Goal: Entertainment & Leisure: Consume media (video, audio)

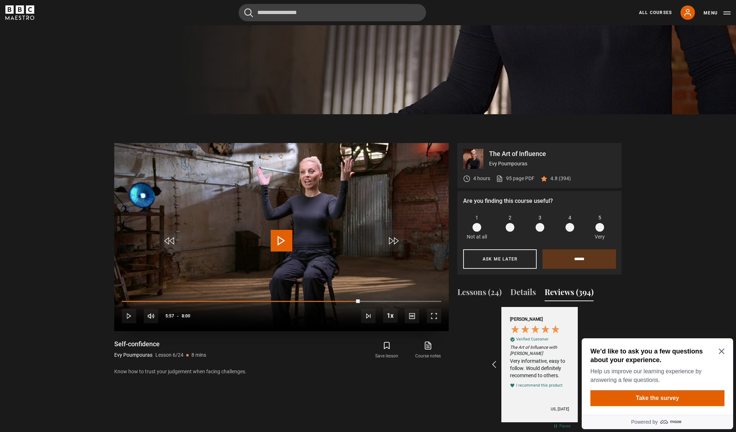
click at [284, 237] on span "Video Player" at bounding box center [282, 241] width 22 height 22
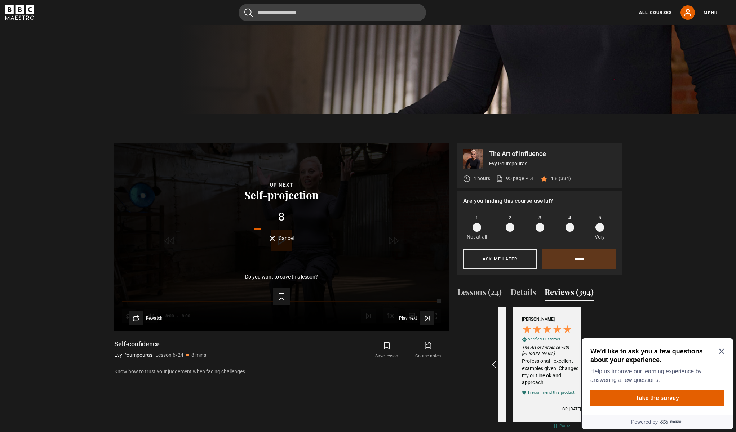
scroll to position [0, 1087]
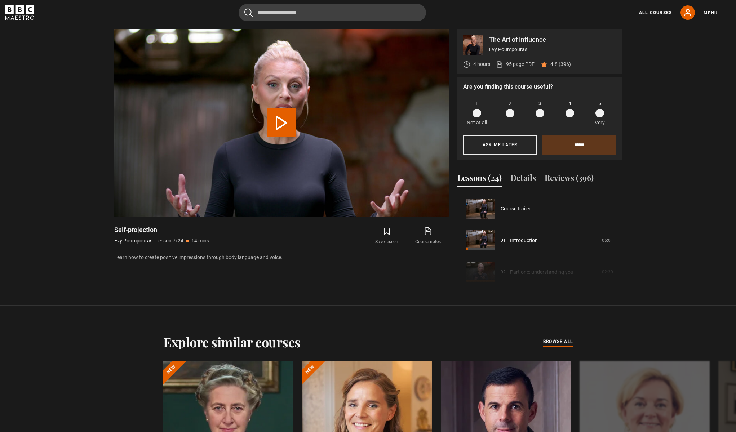
scroll to position [190, 0]
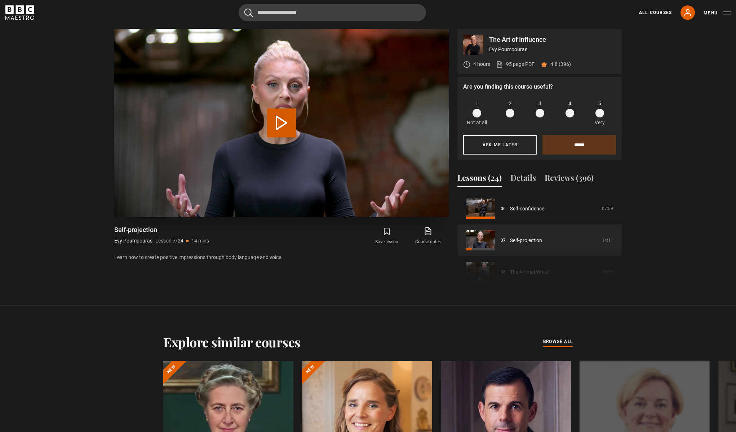
click at [286, 122] on button "Play Lesson Self-projection" at bounding box center [281, 122] width 29 height 29
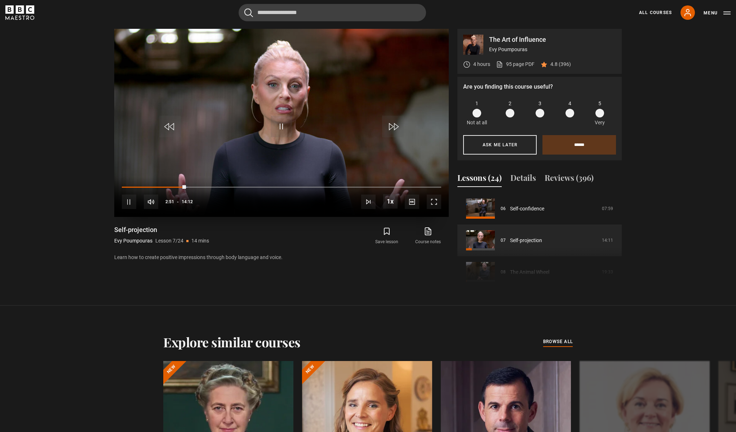
click at [435, 197] on span "Video Player" at bounding box center [434, 202] width 14 height 14
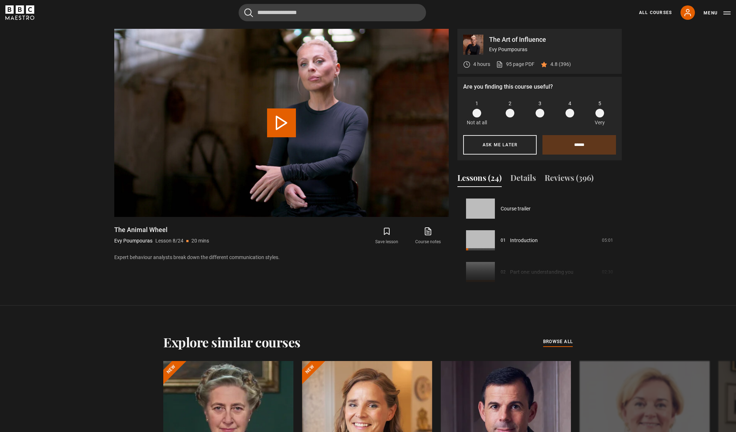
scroll to position [222, 0]
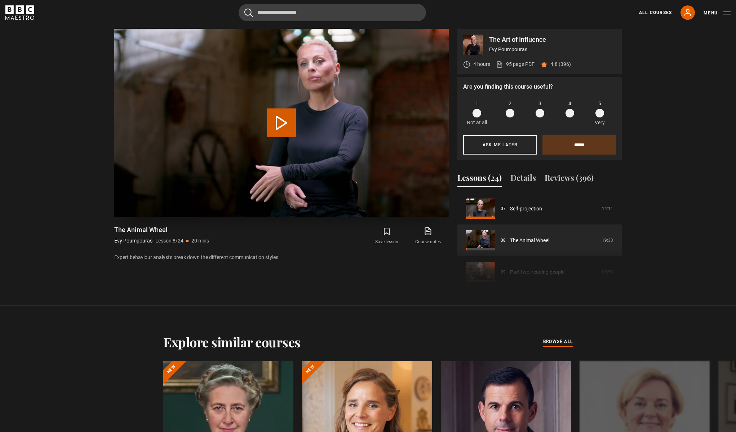
click at [275, 124] on button "Play Lesson The Animal Wheel" at bounding box center [281, 122] width 29 height 29
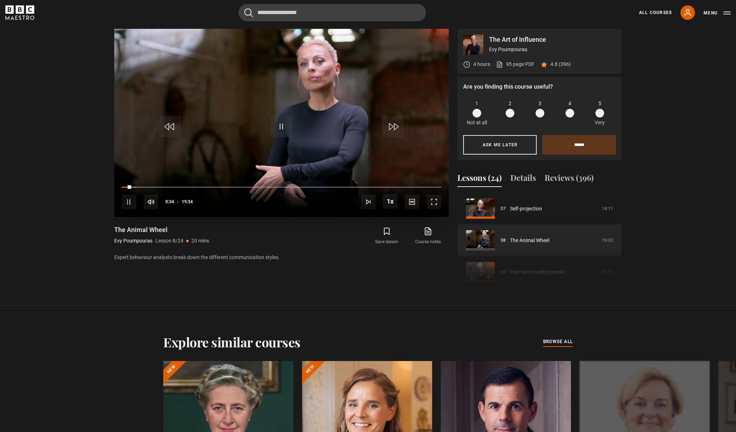
click at [276, 126] on span "Video Player" at bounding box center [282, 127] width 22 height 22
